Goal: Information Seeking & Learning: Learn about a topic

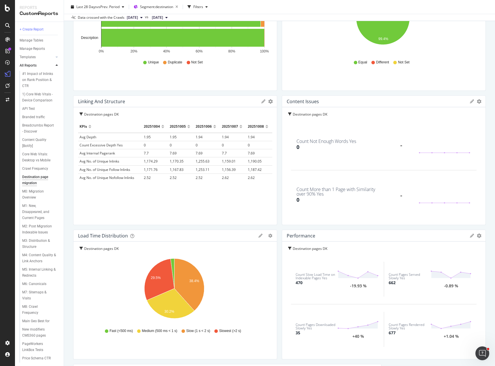
scroll to position [288, 0]
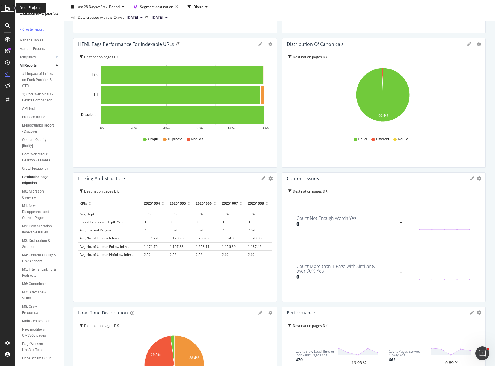
click at [5, 8] on icon at bounding box center [7, 8] width 5 height 7
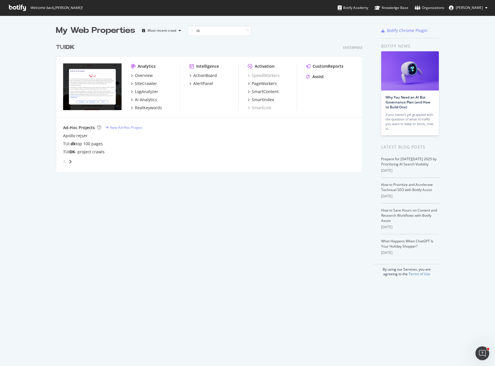
scroll to position [131, 307]
type input "d"
type input "no"
click at [144, 84] on div "SiteCrawler" at bounding box center [146, 84] width 22 height 6
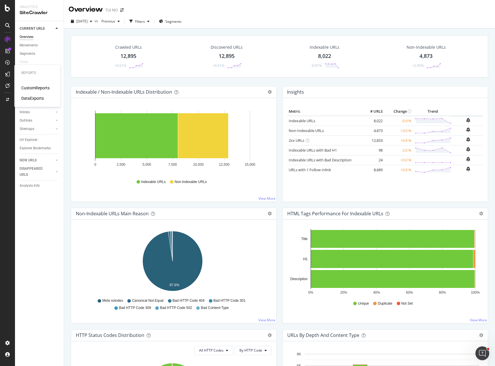
click at [39, 86] on div "CustomReports" at bounding box center [35, 88] width 28 height 6
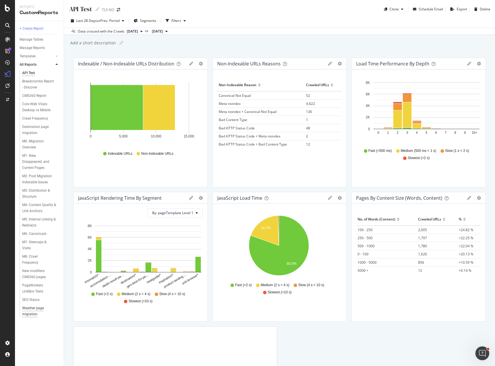
click at [32, 310] on div "Weather page migration" at bounding box center [38, 311] width 33 height 12
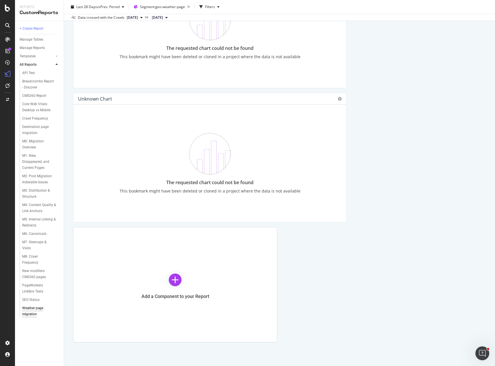
scroll to position [1448, 0]
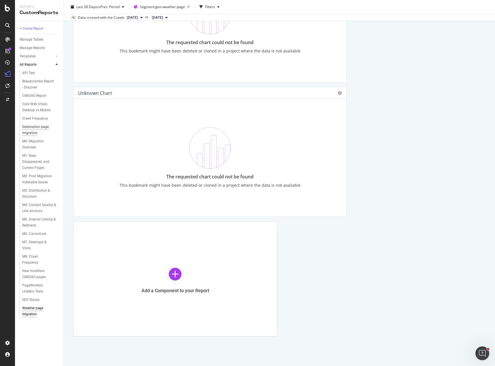
click at [33, 131] on div "Destination page migration" at bounding box center [38, 130] width 33 height 12
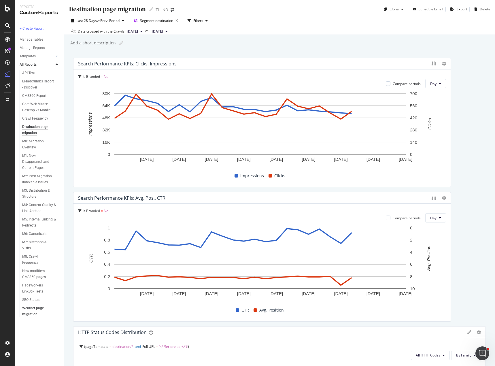
click at [32, 308] on div "Weather page migration" at bounding box center [38, 311] width 33 height 12
